Goal: Task Accomplishment & Management: Manage account settings

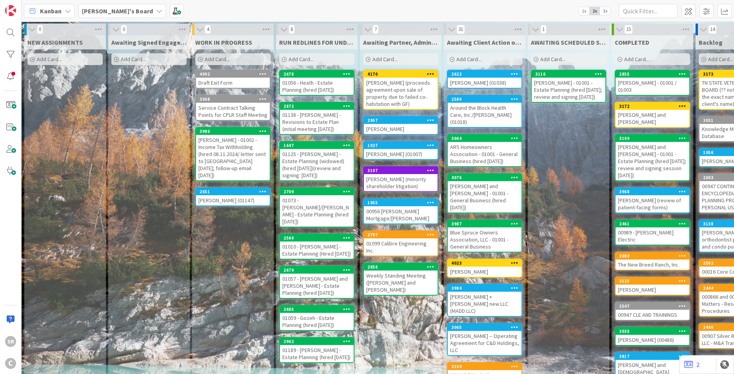
click at [234, 195] on div "[PERSON_NAME] (01147)" at bounding box center [233, 200] width 74 height 10
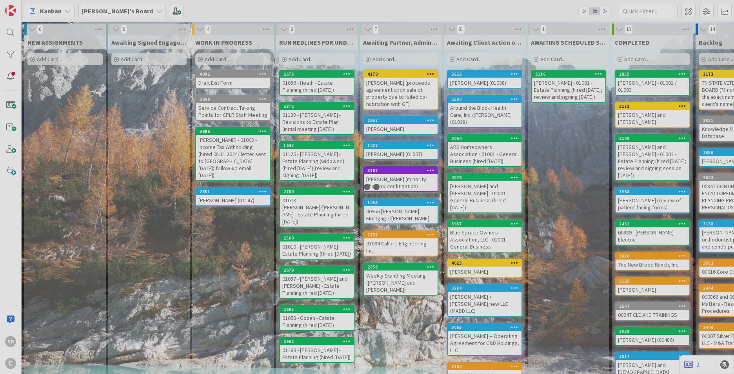
click at [234, 189] on div at bounding box center [367, 187] width 734 height 374
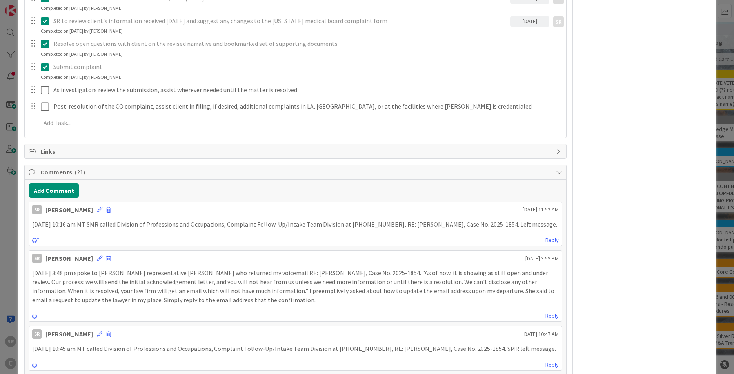
scroll to position [256, 0]
click at [51, 191] on button "Add Comment" at bounding box center [54, 189] width 51 height 14
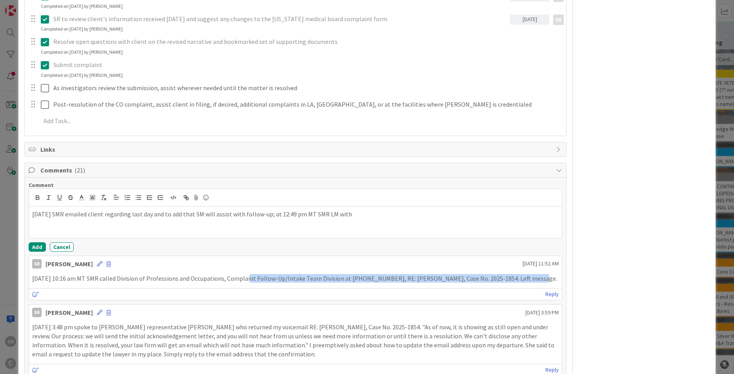
drag, startPoint x: 239, startPoint y: 278, endPoint x: 510, endPoint y: 283, distance: 271.2
click at [510, 283] on div "[DATE] 10:16 am MT SMR called Division of Professions and Occupations, Complain…" at bounding box center [295, 278] width 533 height 15
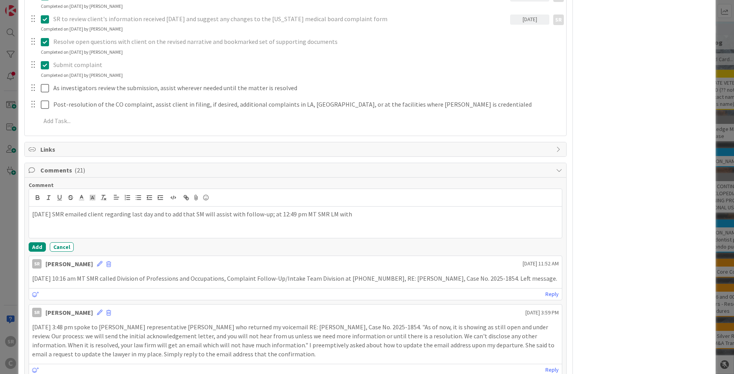
drag, startPoint x: 510, startPoint y: 283, endPoint x: 489, endPoint y: 268, distance: 25.7
drag, startPoint x: 489, startPoint y: 268, endPoint x: 285, endPoint y: 281, distance: 204.5
click at [285, 281] on p "[DATE] 10:16 am MT SMR called Division of Professions and Occupations, Complain…" at bounding box center [295, 278] width 527 height 9
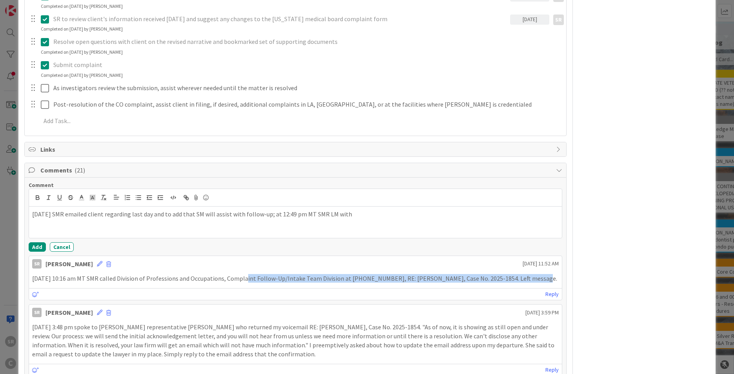
drag, startPoint x: 238, startPoint y: 281, endPoint x: 510, endPoint y: 281, distance: 272.3
click at [510, 281] on p "[DATE] 10:16 am MT SMR called Division of Professions and Occupations, Complain…" at bounding box center [295, 278] width 527 height 9
drag, startPoint x: 510, startPoint y: 281, endPoint x: 494, endPoint y: 276, distance: 16.8
copy p "Complaint Follow-Up/Intake Team Division at [PHONE_NUMBER], RE: [PERSON_NAME], …"
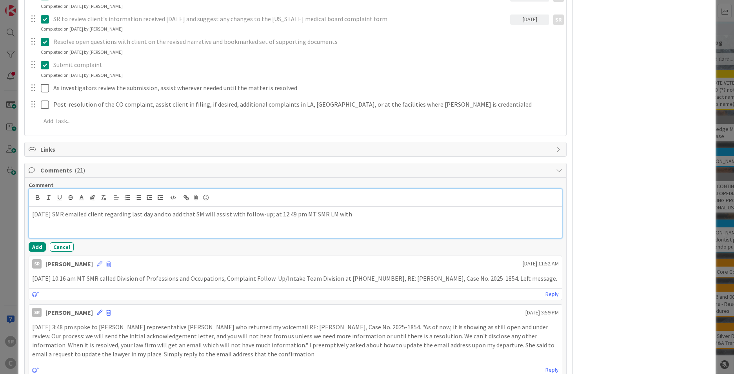
click at [361, 217] on p "[DATE] SMR emailed client regarding last day and to add that SM will assist wit…" at bounding box center [295, 214] width 527 height 9
drag, startPoint x: 361, startPoint y: 217, endPoint x: 348, endPoint y: 221, distance: 13.2
click at [348, 221] on div "[DATE] SMR emailed client regarding last day and to add that SM will assist wit…" at bounding box center [295, 222] width 533 height 31
click at [352, 217] on p "[DATE] SMR emailed client regarding last day and to add that SM will assist wit…" at bounding box center [295, 214] width 527 height 9
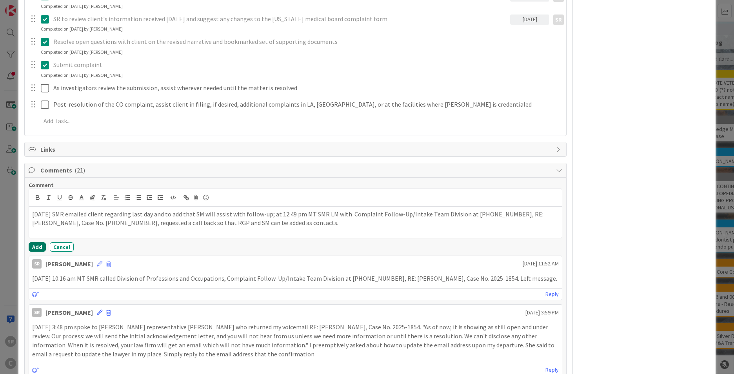
click at [37, 246] on button "Add" at bounding box center [37, 246] width 17 height 9
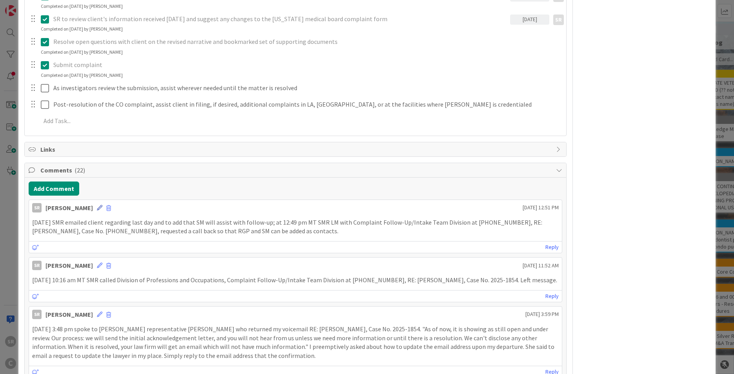
click at [97, 208] on icon at bounding box center [99, 207] width 5 height 5
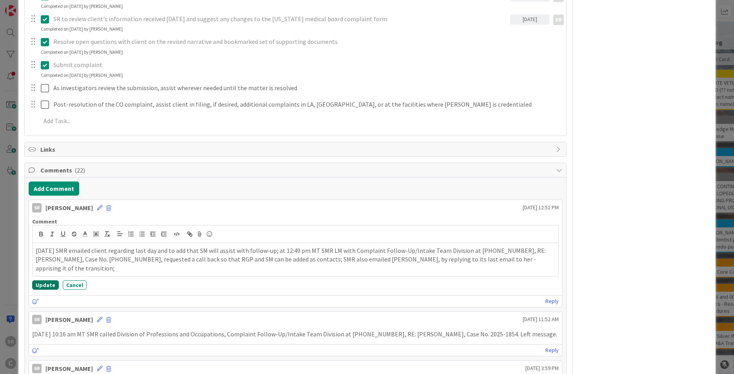
click at [44, 283] on button "Update" at bounding box center [45, 285] width 27 height 9
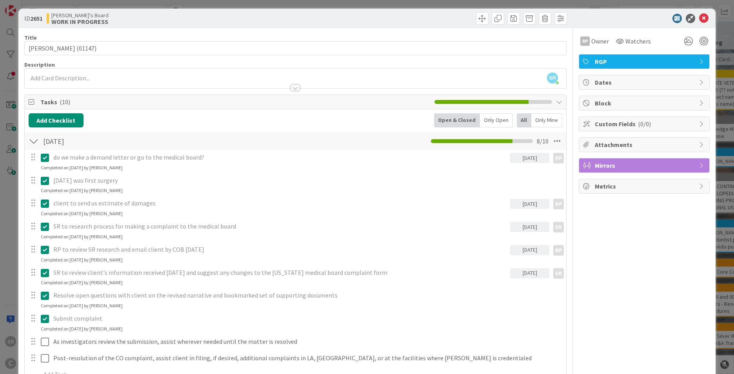
scroll to position [0, 0]
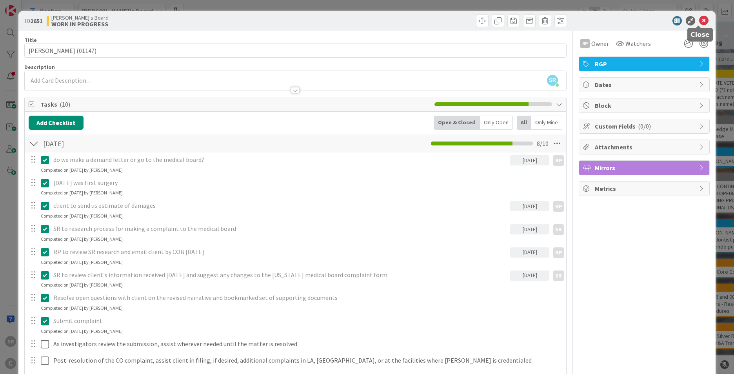
click at [700, 18] on icon at bounding box center [704, 20] width 9 height 9
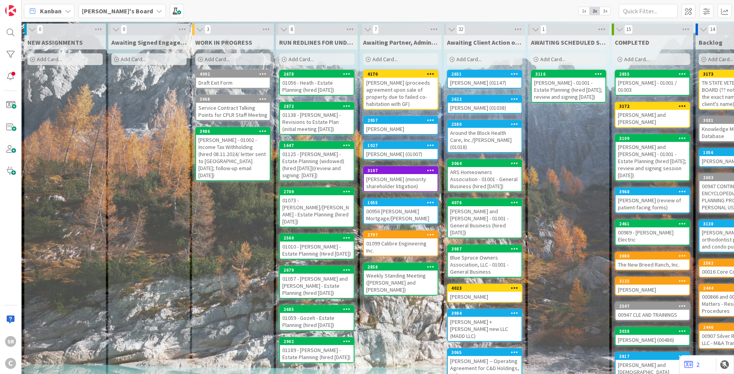
click at [490, 82] on div "[PERSON_NAME] (01147)" at bounding box center [485, 83] width 74 height 10
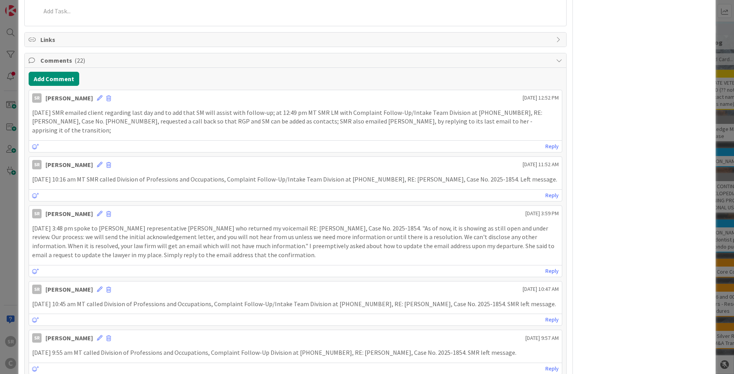
scroll to position [381, 0]
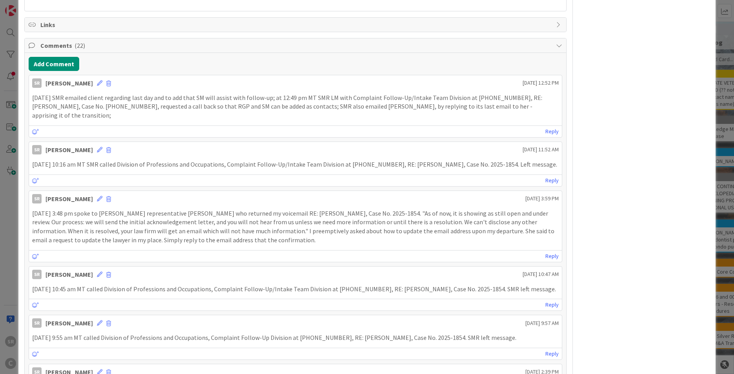
click at [512, 102] on p "[DATE] SMR emailed client regarding last day and to add that SM will assist wit…" at bounding box center [295, 106] width 527 height 27
drag, startPoint x: 512, startPoint y: 102, endPoint x: 513, endPoint y: 97, distance: 5.6
click at [512, 96] on p "[DATE] SMR emailed client regarding last day and to add that SM will assist wit…" at bounding box center [295, 106] width 527 height 27
drag, startPoint x: 512, startPoint y: 97, endPoint x: 108, endPoint y: 106, distance: 404.2
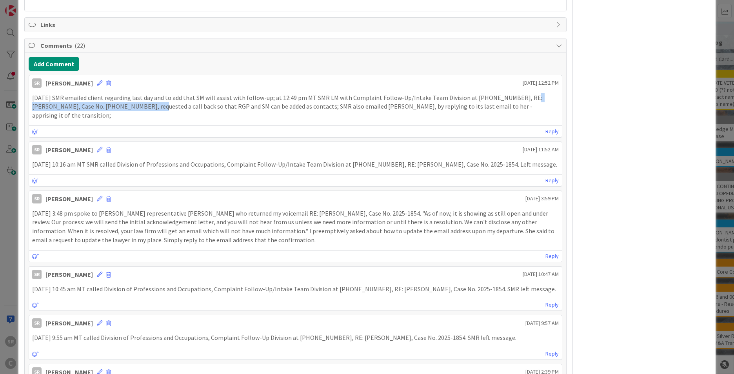
click at [108, 106] on p "[DATE] SMR emailed client regarding last day and to add that SM will assist wit…" at bounding box center [295, 106] width 527 height 27
drag, startPoint x: 108, startPoint y: 106, endPoint x: 99, endPoint y: 108, distance: 8.7
copy p "RE: [PERSON_NAME], Case No. 2025-1854,"
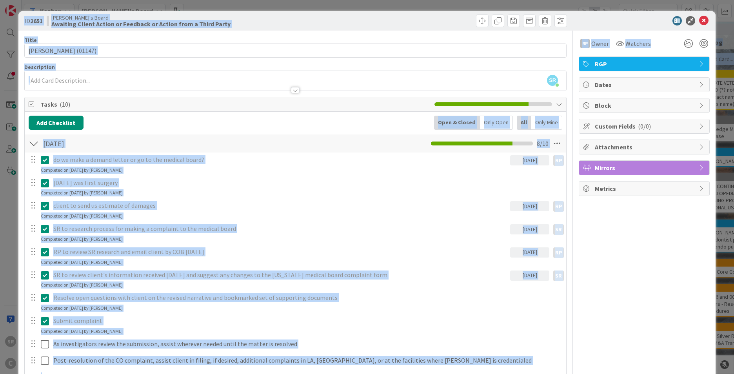
drag, startPoint x: 728, startPoint y: 56, endPoint x: 736, endPoint y: 74, distance: 19.5
click at [734, 74] on html "SR C Kanban [PERSON_NAME]'s Board 1x 2x 3x 0 NEW ASSIGNMENTS Add Card... 0 Awai…" at bounding box center [367, 187] width 734 height 374
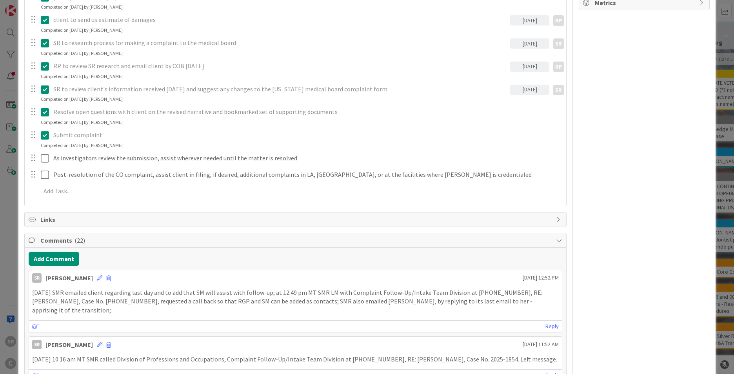
scroll to position [131, 0]
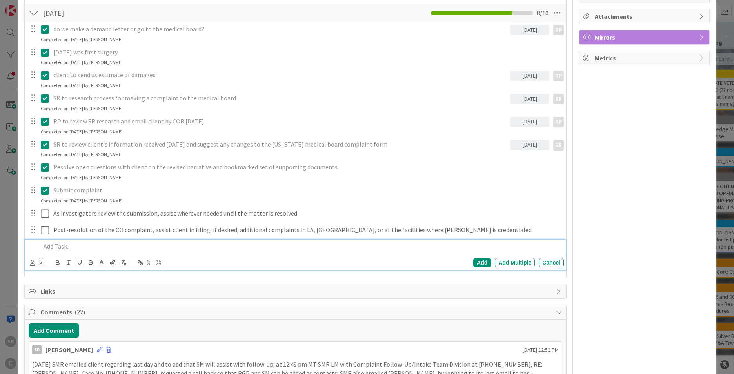
click at [70, 248] on p at bounding box center [301, 246] width 520 height 9
click at [352, 366] on p "[DATE] SMR emailed client regarding last day and to add that SM will assist wit…" at bounding box center [295, 373] width 527 height 27
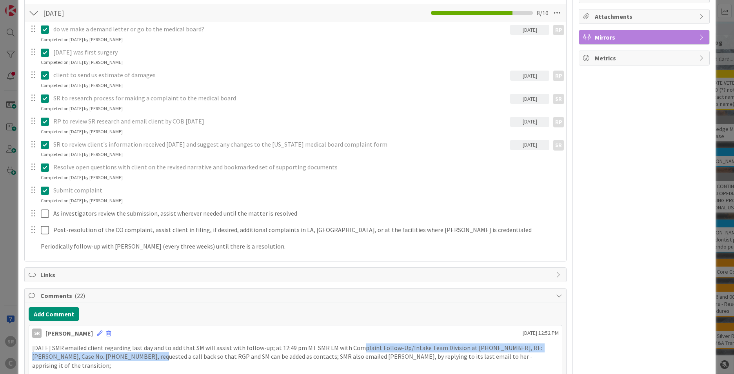
drag, startPoint x: 352, startPoint y: 346, endPoint x: 108, endPoint y: 354, distance: 244.2
click at [108, 354] on p "[DATE] SMR emailed client regarding last day and to add that SM will assist wit…" at bounding box center [295, 357] width 527 height 27
drag, startPoint x: 108, startPoint y: 354, endPoint x: 99, endPoint y: 354, distance: 9.0
copy p "Complaint Follow-Up/Intake Team Division at [PHONE_NUMBER], RE: [PERSON_NAME], …"
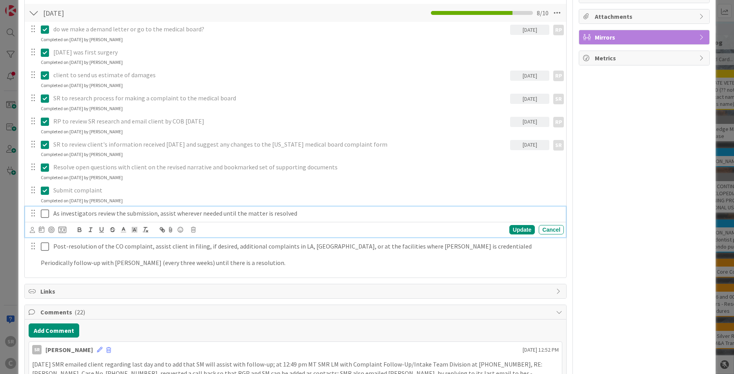
click at [292, 212] on p "As investigators review the submission, assist wherever needed until the matter…" at bounding box center [307, 213] width 508 height 9
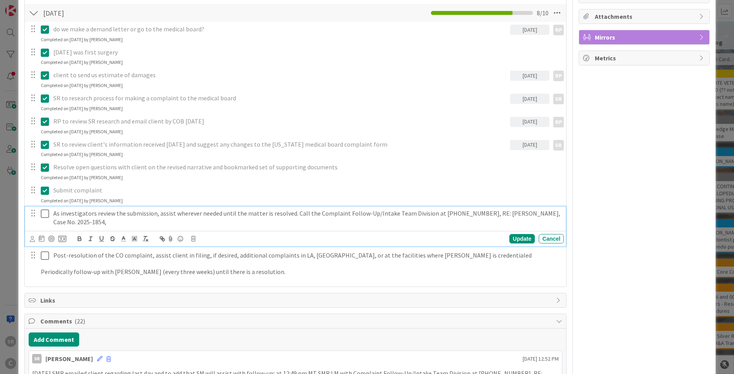
click at [470, 214] on p "As investigators review the submission, assist wherever needed until the matter…" at bounding box center [307, 218] width 508 height 18
click at [267, 223] on p "As investigators review the submission, assist wherever needed until the matter…" at bounding box center [307, 218] width 508 height 18
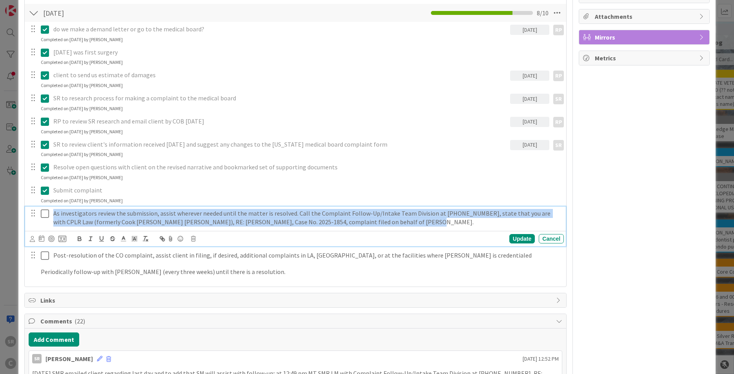
drag, startPoint x: 386, startPoint y: 221, endPoint x: 47, endPoint y: 210, distance: 339.2
click at [47, 210] on div "As investigators review the submission, assist wherever needed until the matter…" at bounding box center [296, 218] width 536 height 22
copy p "As investigators review the submission, assist wherever needed until the matter…"
click at [33, 240] on icon at bounding box center [32, 239] width 5 height 6
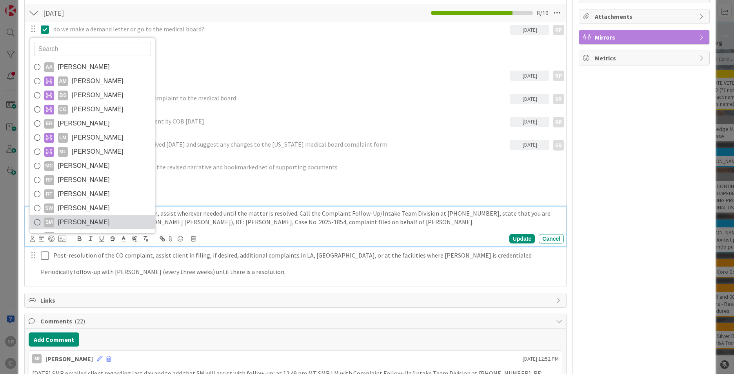
click at [74, 224] on span "[PERSON_NAME]" at bounding box center [84, 223] width 52 height 12
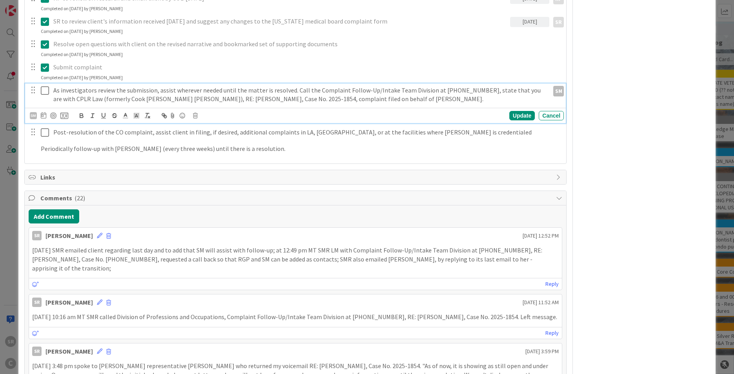
scroll to position [248, 0]
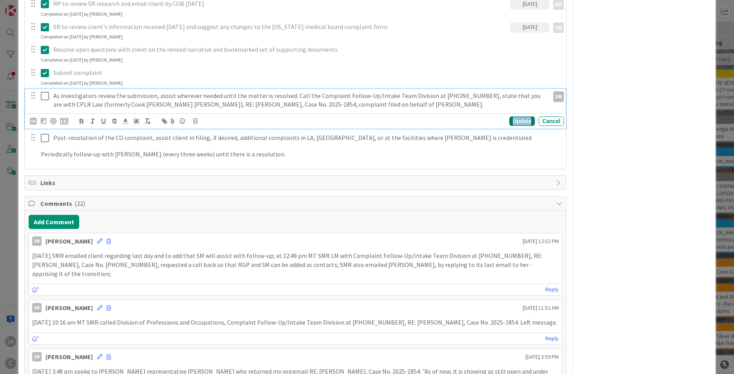
click at [517, 122] on div "Update" at bounding box center [523, 121] width 26 height 9
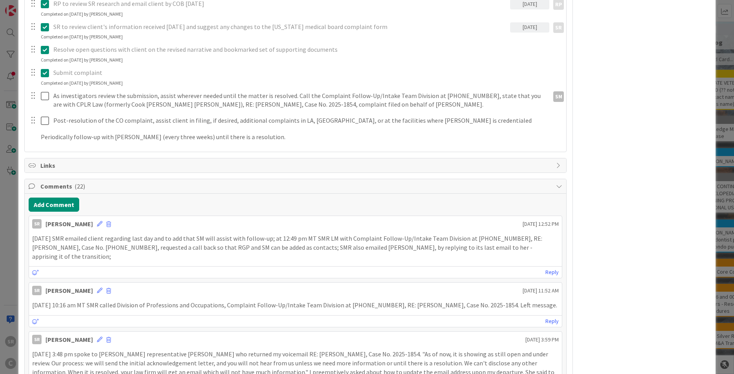
scroll to position [0, 0]
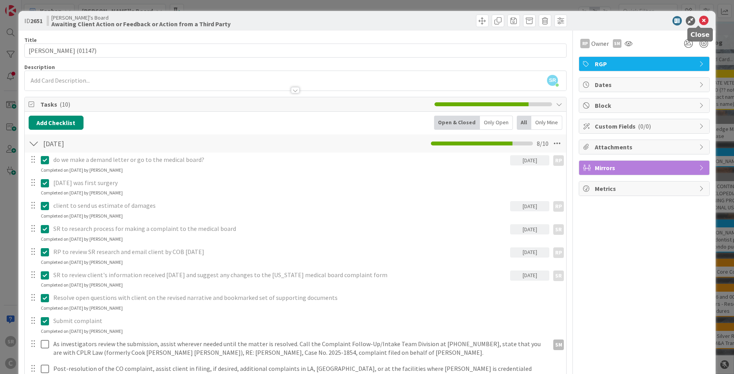
click at [700, 20] on icon at bounding box center [704, 20] width 9 height 9
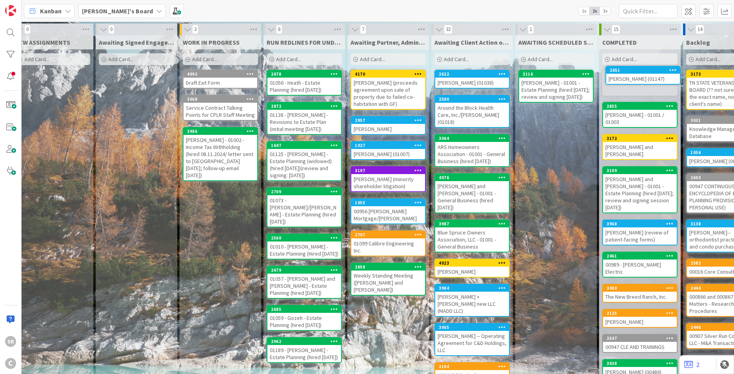
scroll to position [0, 24]
